Goal: Navigation & Orientation: Understand site structure

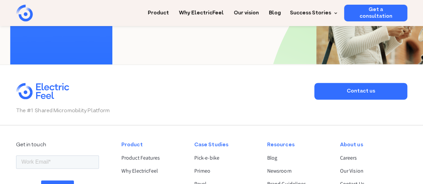
scroll to position [1738, 0]
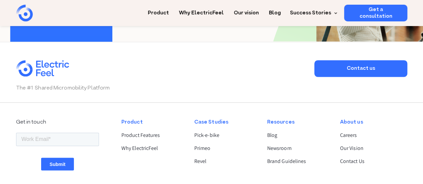
click at [136, 122] on div "Product" at bounding box center [152, 122] width 62 height 8
click at [136, 133] on link "Product Features" at bounding box center [152, 135] width 62 height 8
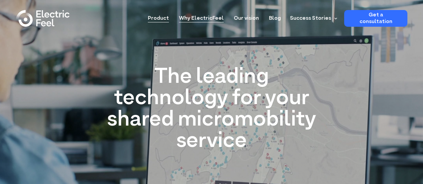
click at [218, 18] on link "Why ElectricFeel" at bounding box center [201, 16] width 45 height 12
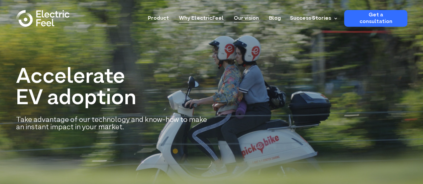
click at [251, 20] on link "Our vision" at bounding box center [246, 16] width 25 height 12
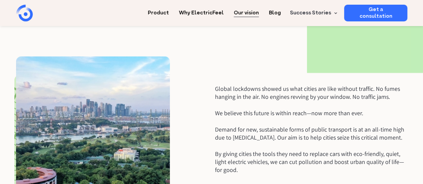
scroll to position [134, 0]
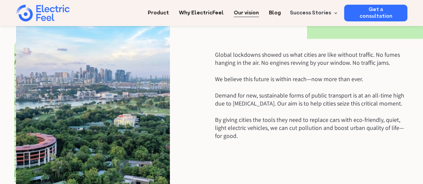
click at [24, 11] on img "home" at bounding box center [42, 13] width 53 height 17
